Goal: Task Accomplishment & Management: Use online tool/utility

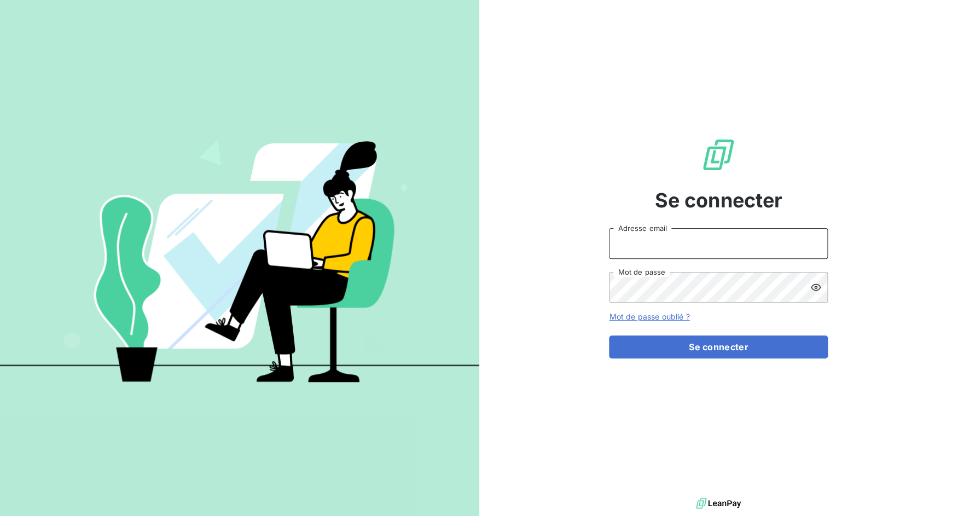
click at [634, 242] on input "Adresse email" at bounding box center [718, 243] width 219 height 31
drag, startPoint x: 646, startPoint y: 244, endPoint x: 685, endPoint y: 240, distance: 39.6
click at [685, 240] on input "admin@3dcelo" at bounding box center [718, 243] width 219 height 31
type input "admin@atypique"
click at [609, 335] on button "Se connecter" at bounding box center [718, 346] width 219 height 23
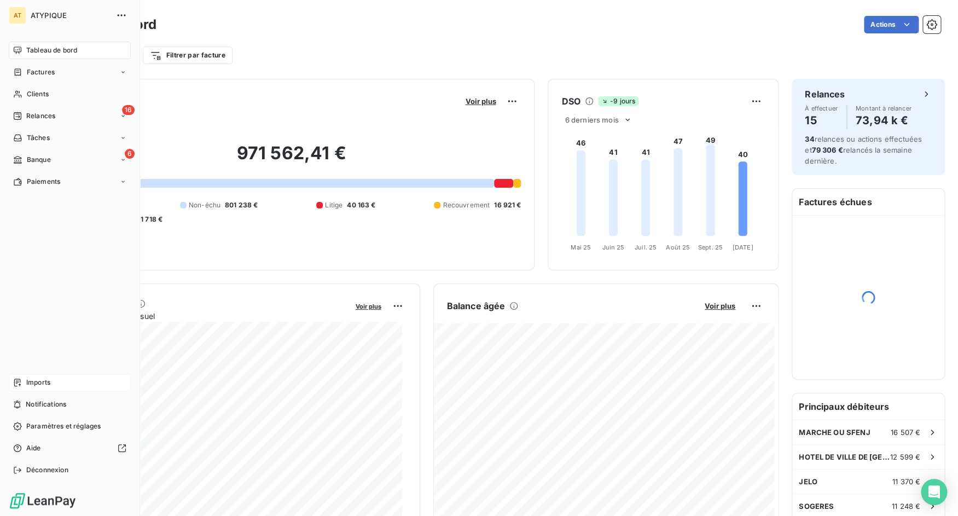
click at [21, 379] on icon at bounding box center [17, 382] width 9 height 9
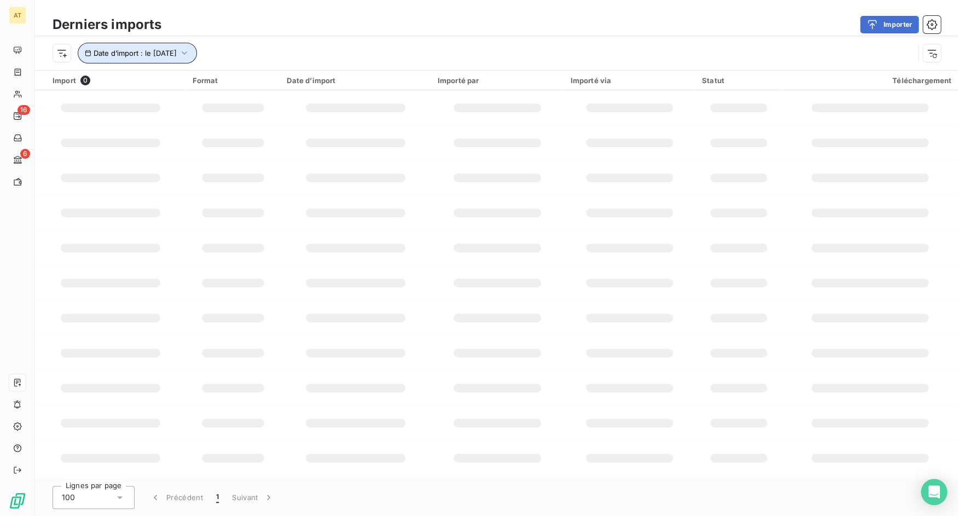
click at [190, 49] on icon "button" at bounding box center [184, 53] width 11 height 11
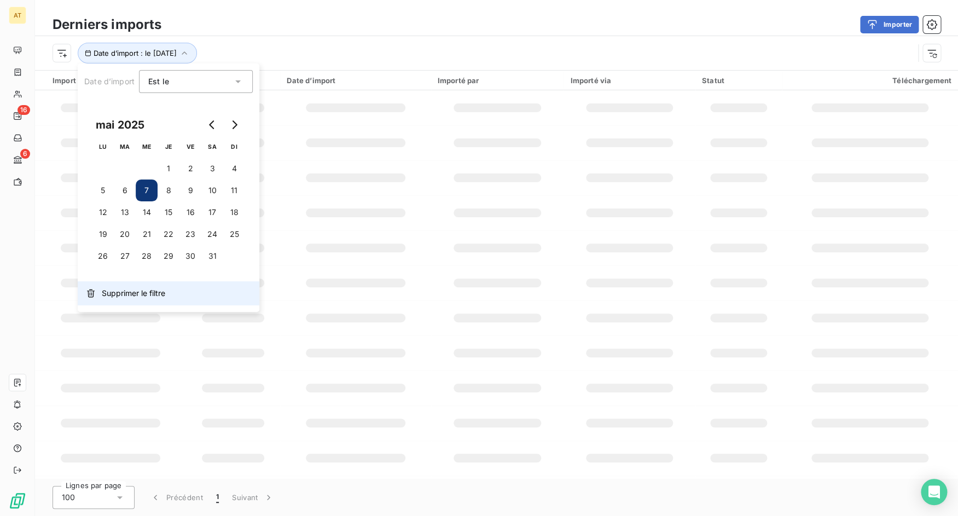
click at [141, 290] on span "Supprimer le filtre" at bounding box center [133, 293] width 63 height 11
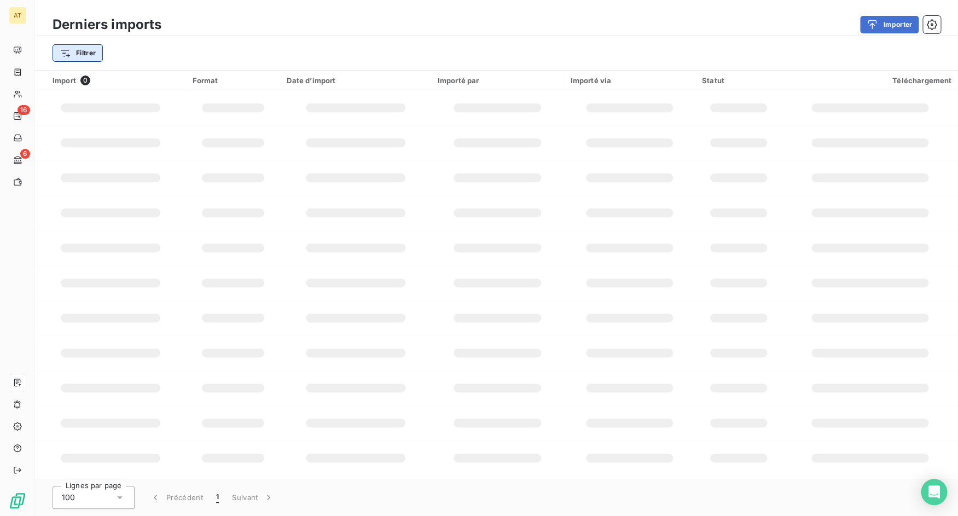
click at [85, 55] on html "AT 16 6 Derniers imports Importer Filtrer Import 0 Format Date d’import Importé…" at bounding box center [479, 258] width 958 height 516
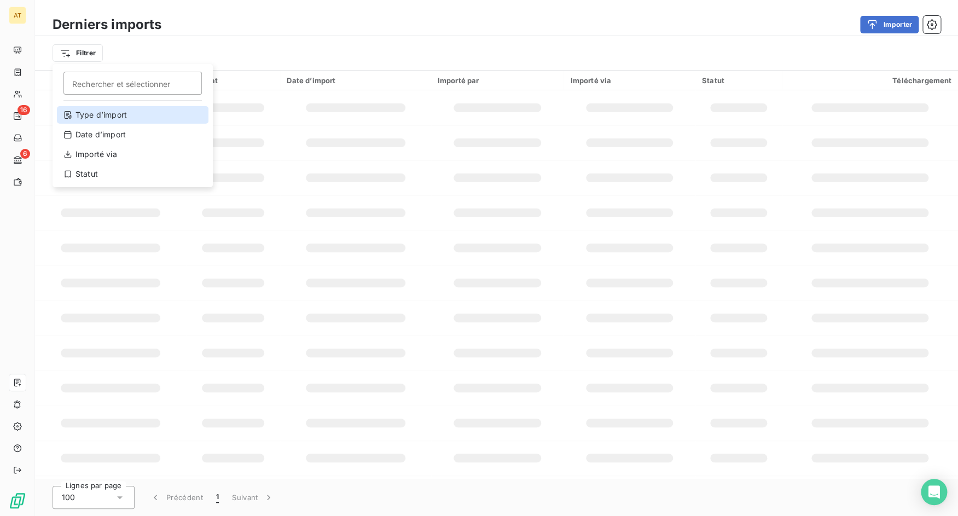
click at [110, 114] on div "Type d’import" at bounding box center [133, 115] width 152 height 18
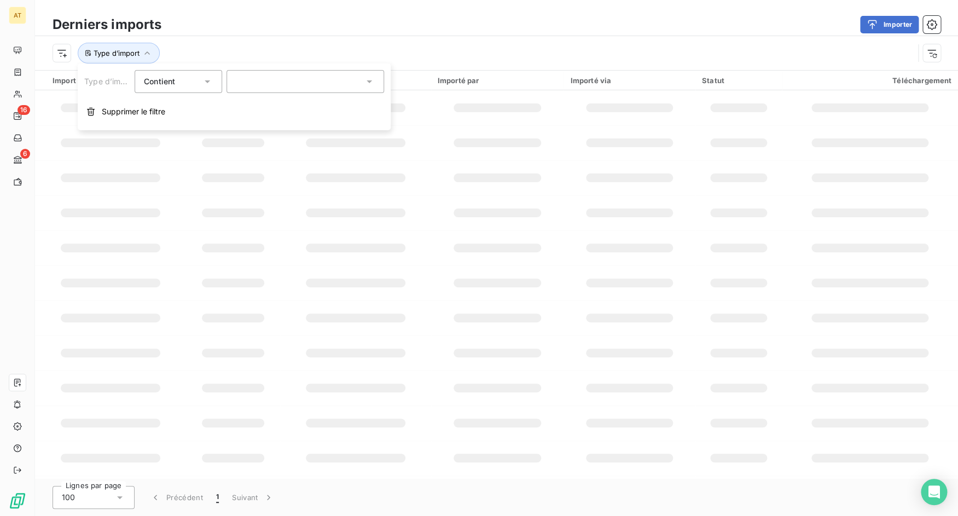
click at [277, 86] on div at bounding box center [305, 81] width 158 height 23
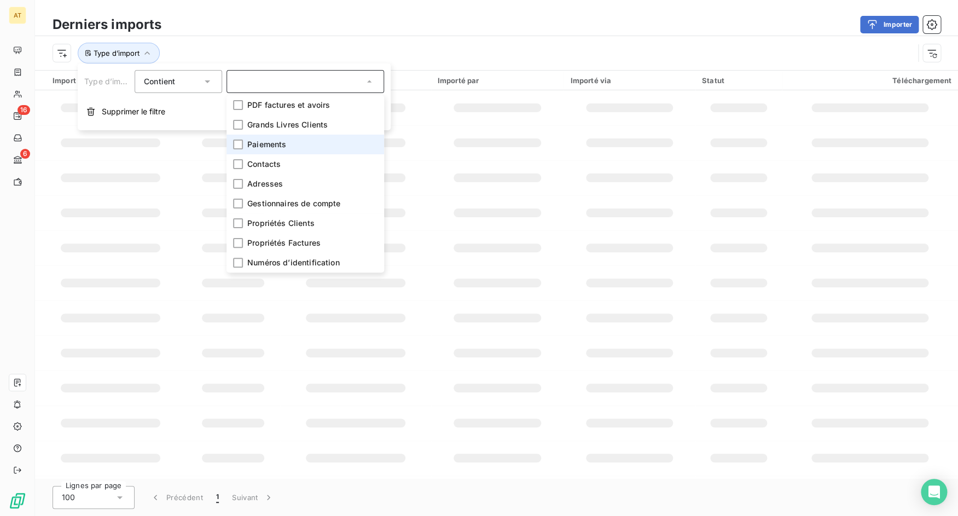
click at [287, 139] on li "Paiements" at bounding box center [305, 145] width 158 height 20
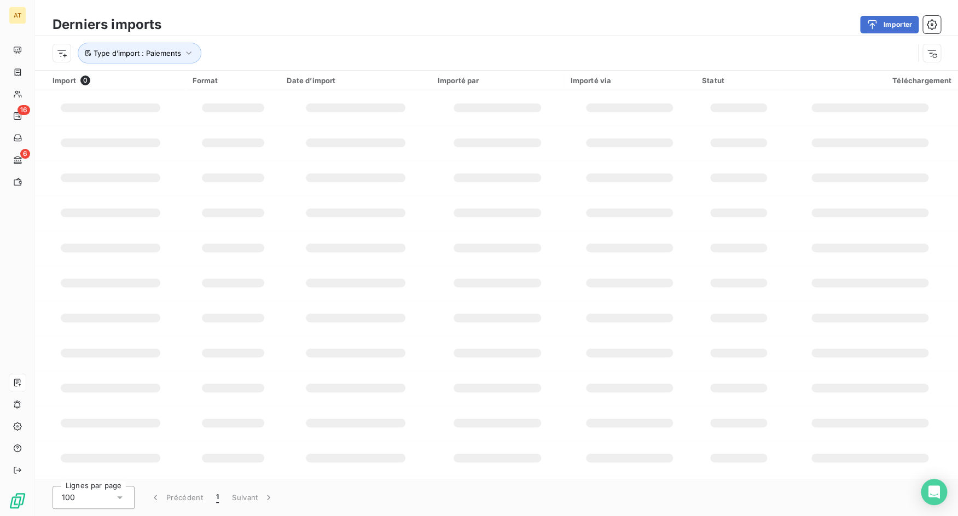
click at [377, 38] on div "Type d’import : Paiements" at bounding box center [496, 53] width 923 height 34
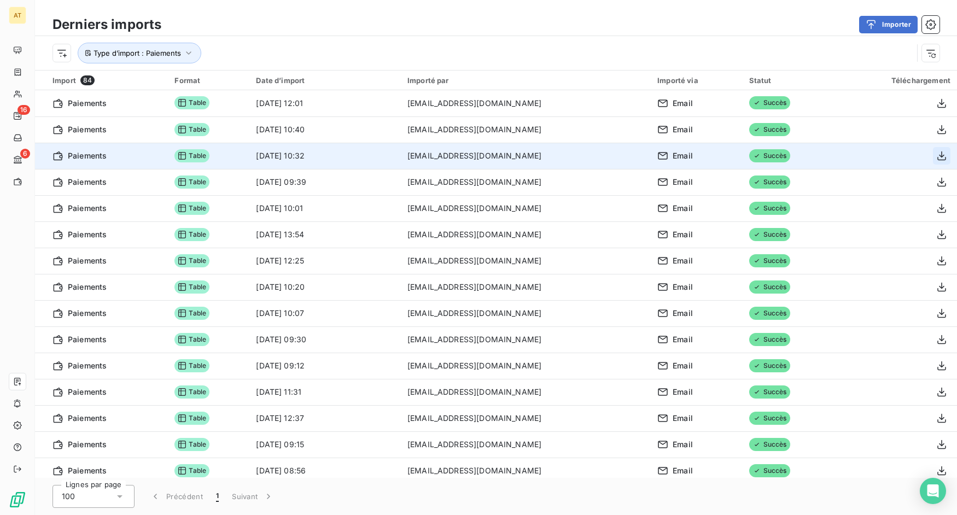
click at [937, 160] on icon "button" at bounding box center [941, 156] width 9 height 9
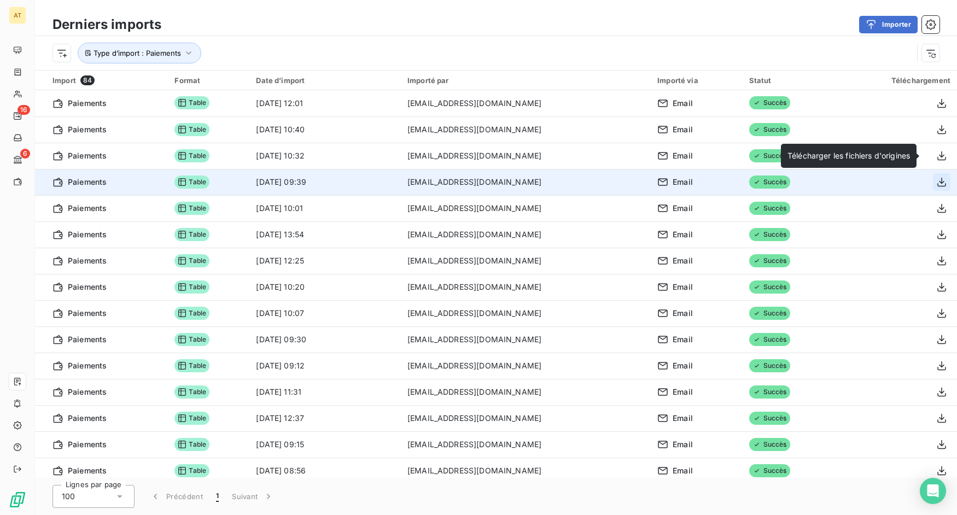
click at [937, 182] on icon "button" at bounding box center [941, 182] width 9 height 9
